Goal: Task Accomplishment & Management: Use online tool/utility

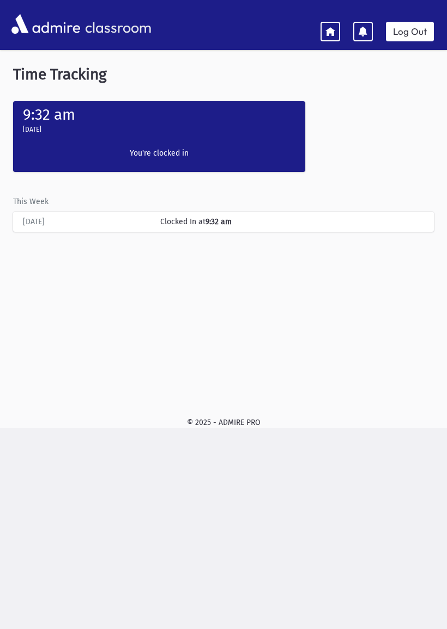
click at [333, 35] on icon at bounding box center [330, 31] width 10 height 10
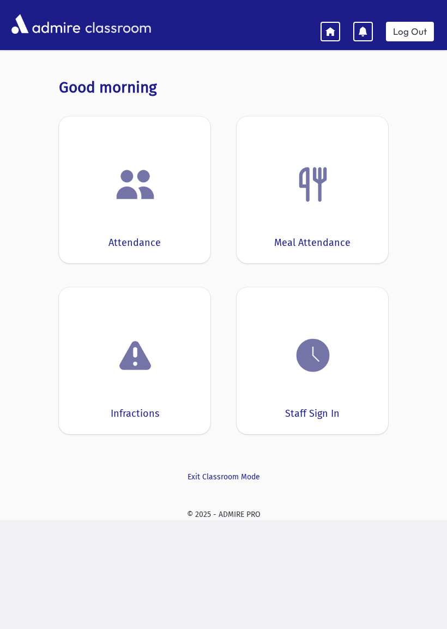
click at [152, 184] on img at bounding box center [134, 184] width 41 height 41
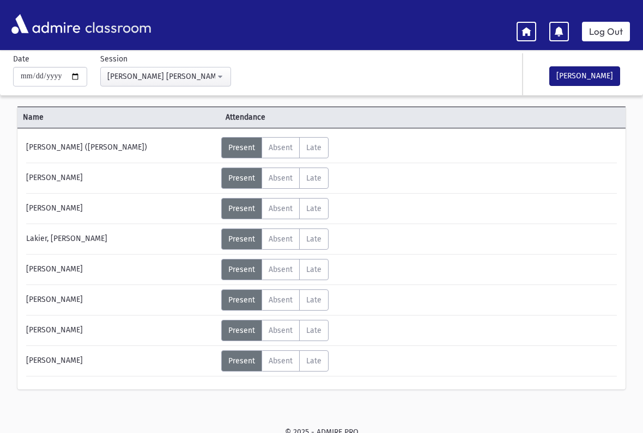
scroll to position [47, 0]
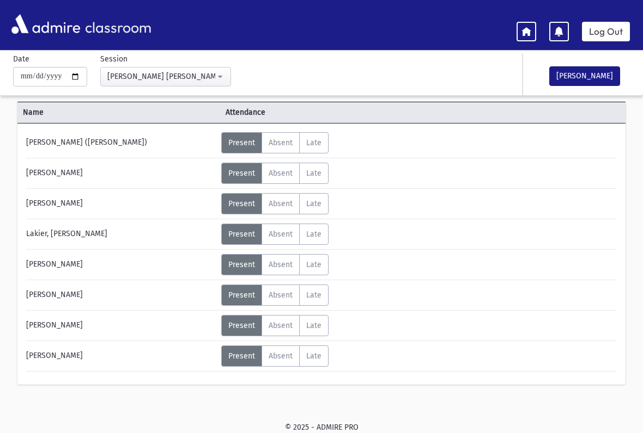
click at [446, 77] on button "[PERSON_NAME]" at bounding box center [584, 76] width 71 height 20
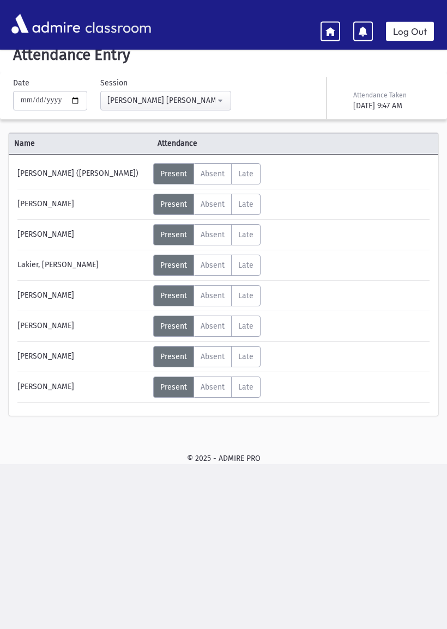
scroll to position [22, 0]
